Goal: Find contact information: Find contact information

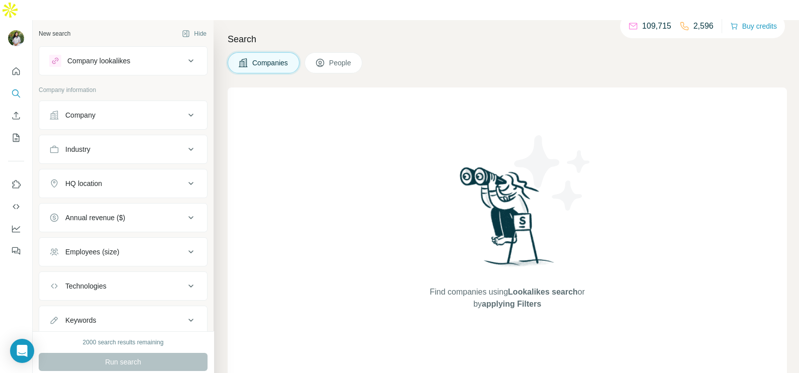
click at [336, 52] on button "People" at bounding box center [334, 62] width 58 height 21
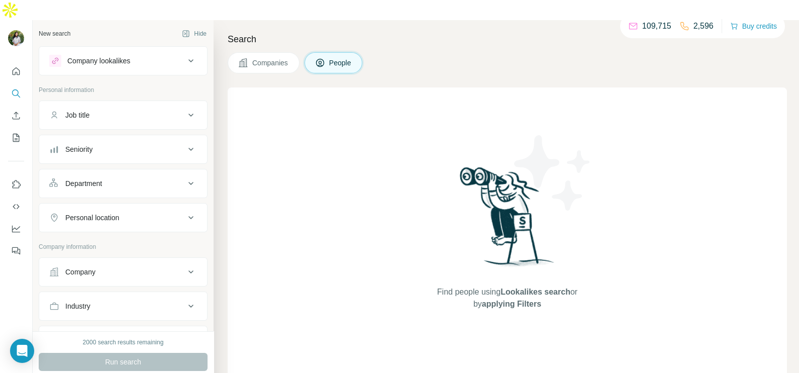
click at [185, 55] on icon at bounding box center [191, 61] width 12 height 12
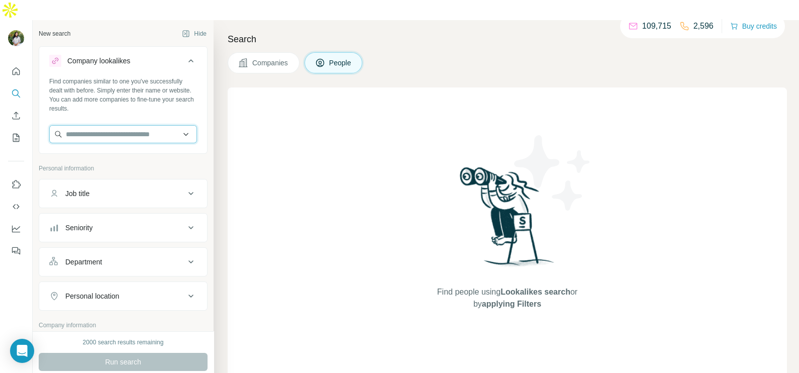
click at [92, 125] on input "text" at bounding box center [123, 134] width 148 height 18
paste input "**********"
drag, startPoint x: 162, startPoint y: 114, endPoint x: 89, endPoint y: 114, distance: 72.9
click at [89, 125] on input "**********" at bounding box center [123, 134] width 148 height 18
type input "******"
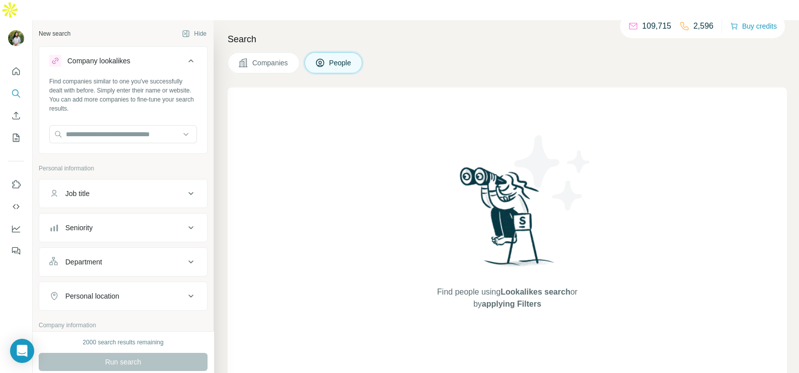
click at [362, 154] on div "Find people using Lookalikes search or by applying Filters" at bounding box center [507, 236] width 559 height 299
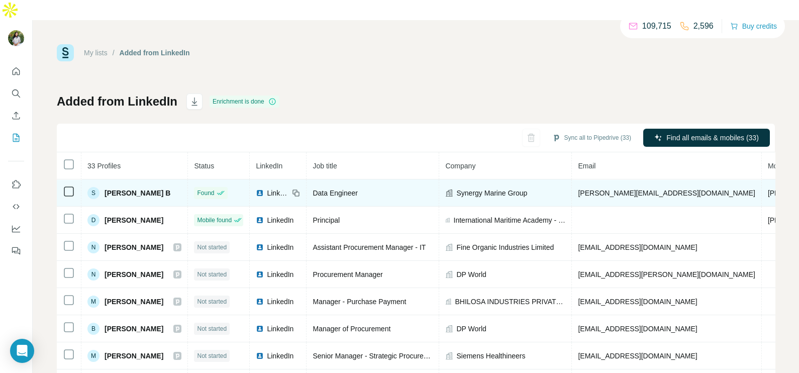
click at [63, 185] on icon at bounding box center [69, 191] width 12 height 12
click at [300, 189] on icon at bounding box center [296, 193] width 8 height 8
drag, startPoint x: 685, startPoint y: 173, endPoint x: 575, endPoint y: 173, distance: 110.0
click at [575, 179] on tr "S [PERSON_NAME] B Found LinkedIn Data Engineer Synergy Marine Group [PERSON_NAM…" at bounding box center [544, 192] width 974 height 27
copy tr "[PERSON_NAME][EMAIL_ADDRESS][DOMAIN_NAME]"
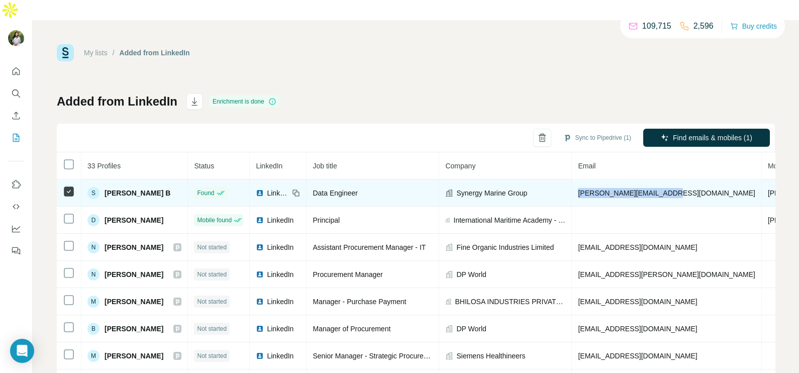
scroll to position [0, 202]
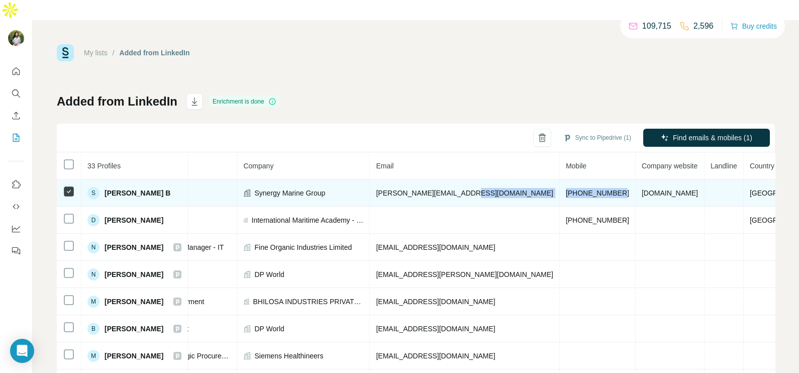
drag, startPoint x: 599, startPoint y: 170, endPoint x: 529, endPoint y: 176, distance: 70.6
click at [529, 179] on tr "S [PERSON_NAME] B Found LinkedIn Data Engineer Synergy Marine Group [PERSON_NAM…" at bounding box center [342, 192] width 974 height 27
